Goal: Understand process/instructions

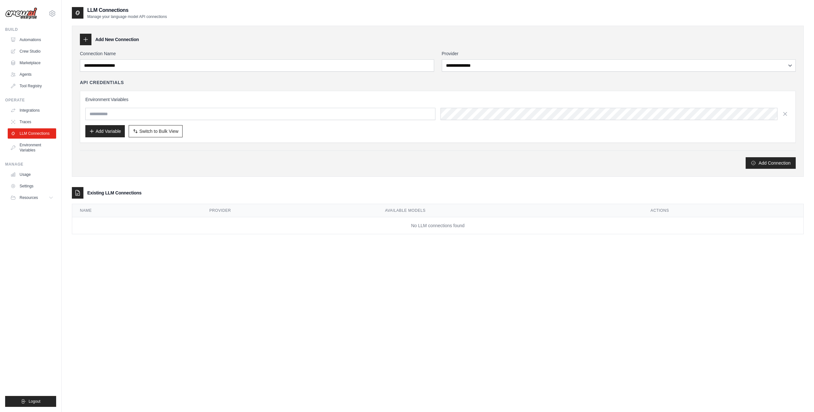
click at [19, 7] on div "[PERSON_NAME][EMAIL_ADDRESS][DOMAIN_NAME] Settings" at bounding box center [30, 10] width 51 height 21
click at [23, 13] on img at bounding box center [21, 13] width 32 height 12
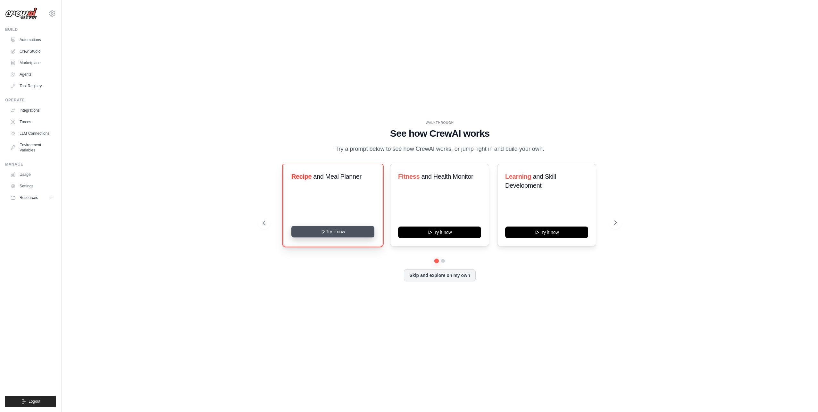
click at [339, 235] on button "Try it now" at bounding box center [332, 232] width 83 height 12
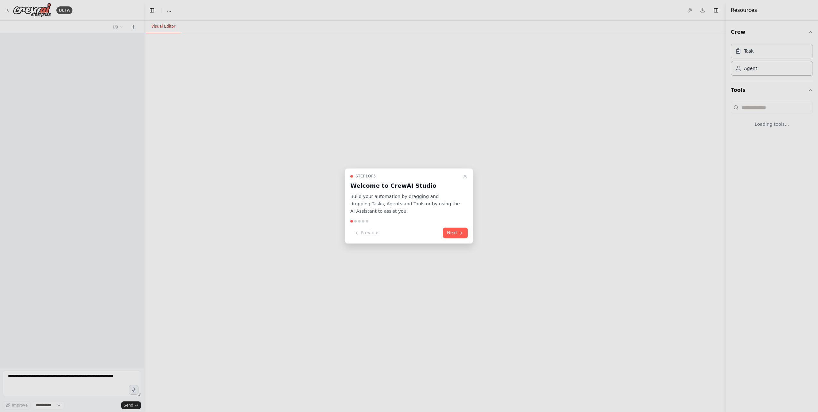
select select "****"
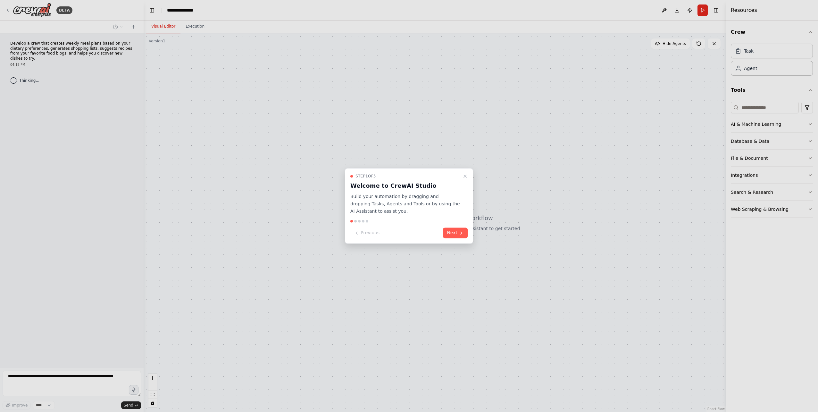
click at [468, 227] on div "Step 1 of 5 Welcome to CrewAI Studio Build your automation by dragging and drop…" at bounding box center [409, 205] width 128 height 75
click at [462, 232] on icon at bounding box center [461, 232] width 5 height 5
click at [462, 232] on div at bounding box center [409, 206] width 818 height 412
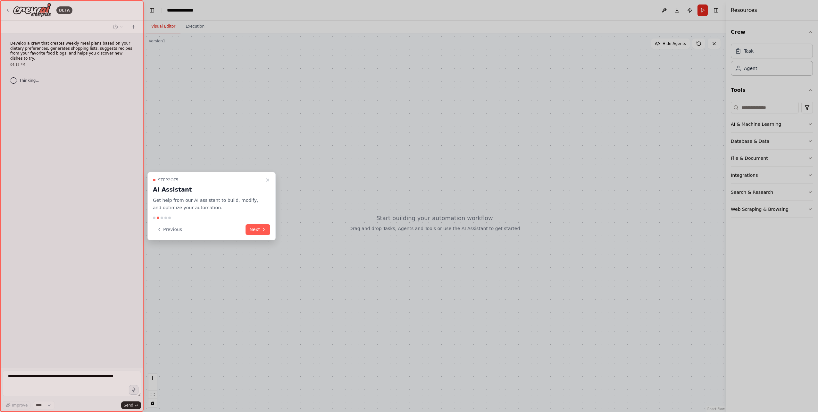
click at [461, 232] on div at bounding box center [409, 206] width 818 height 412
click at [265, 229] on icon at bounding box center [263, 229] width 5 height 5
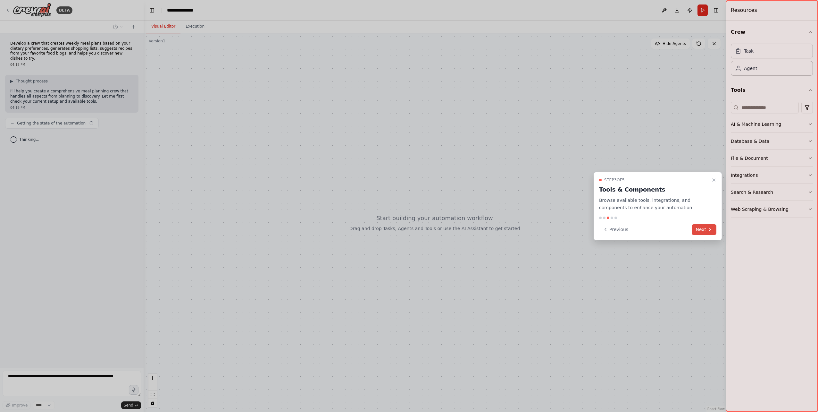
click at [714, 226] on button "Next" at bounding box center [704, 229] width 25 height 11
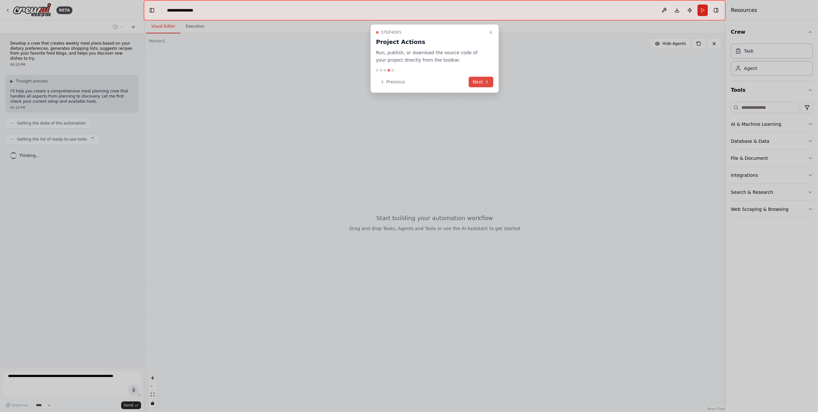
click at [488, 79] on button "Next" at bounding box center [481, 82] width 25 height 11
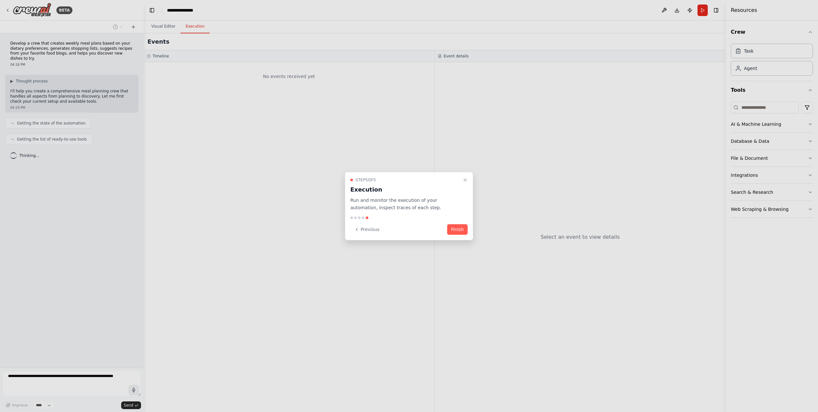
click at [459, 227] on button "Finish" at bounding box center [457, 229] width 21 height 11
